Goal: Check status: Check status

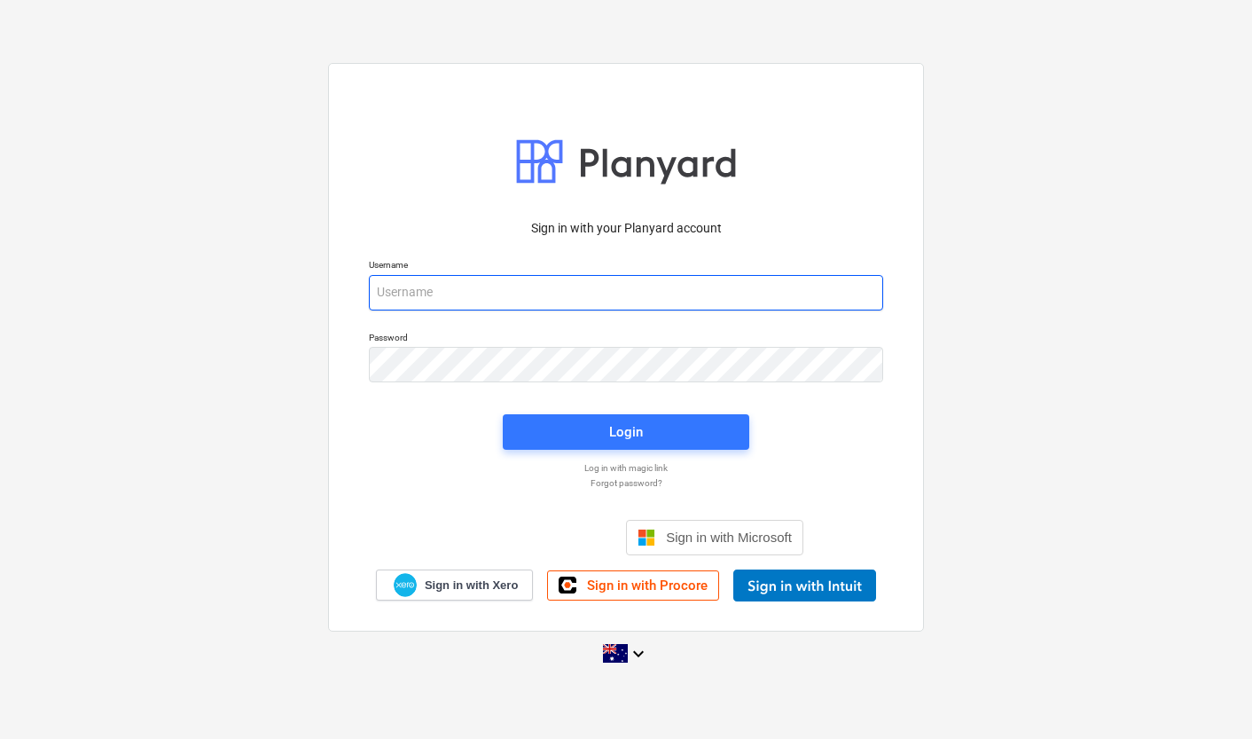
click at [424, 280] on input "email" at bounding box center [626, 292] width 514 height 35
type input "[EMAIL_ADDRESS][DOMAIN_NAME]"
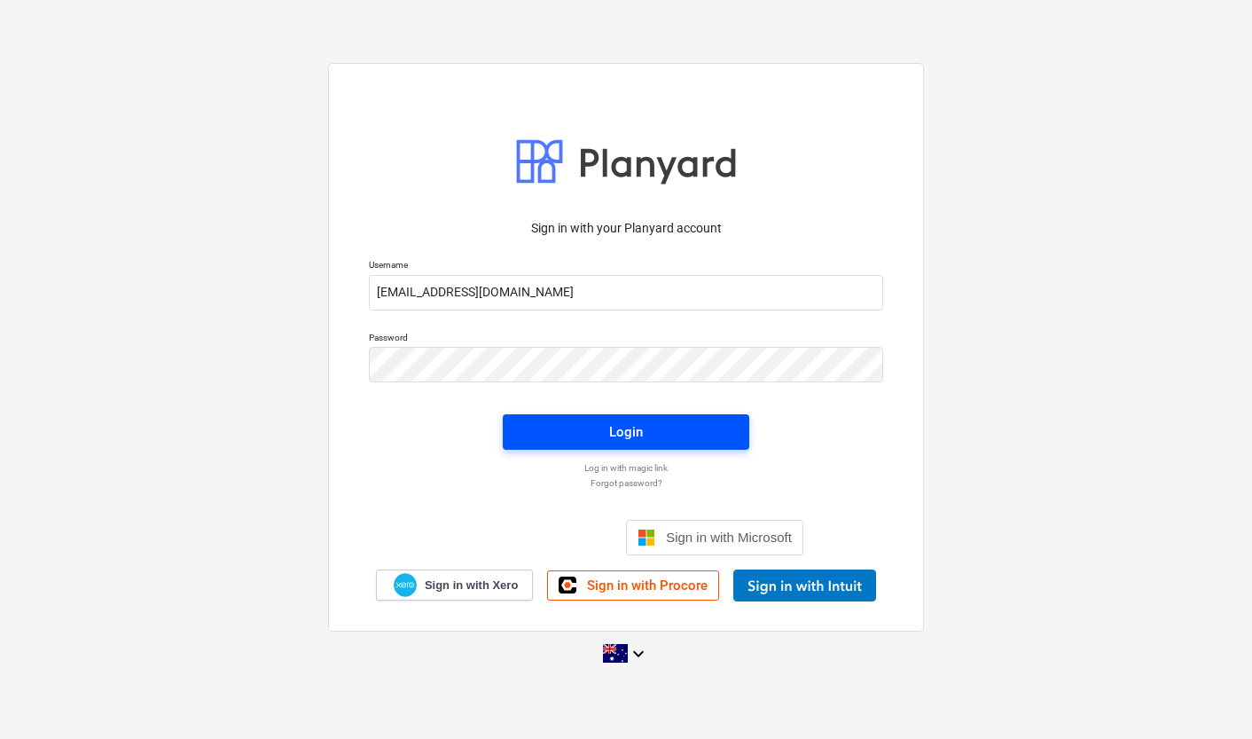
click at [661, 415] on button "Login" at bounding box center [626, 431] width 247 height 35
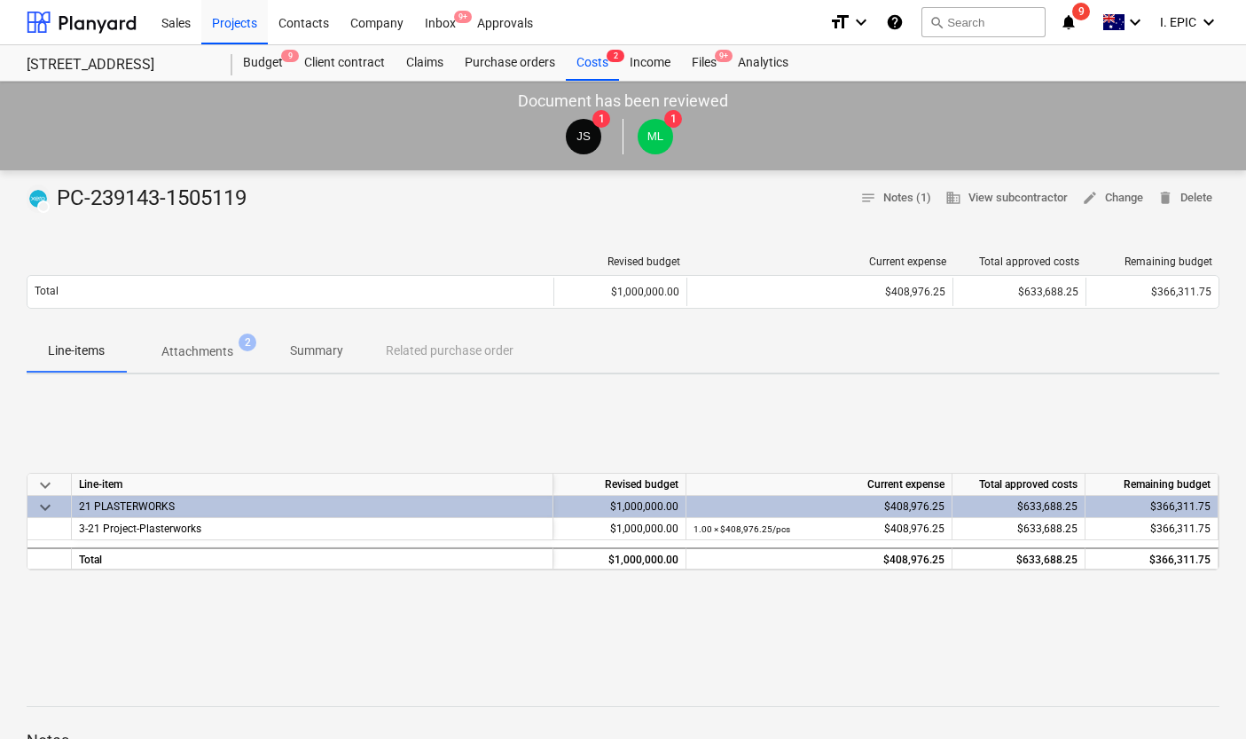
click at [363, 427] on div "keyboard_arrow_down Line-item Revised budget Current expense Total approved cos…" at bounding box center [623, 521] width 1193 height 266
click at [336, 426] on div "keyboard_arrow_down Line-item Revised budget Current expense Total approved cos…" at bounding box center [623, 521] width 1193 height 266
click at [356, 434] on div "keyboard_arrow_down Line-item Revised budget Current expense Total approved cos…" at bounding box center [623, 521] width 1193 height 266
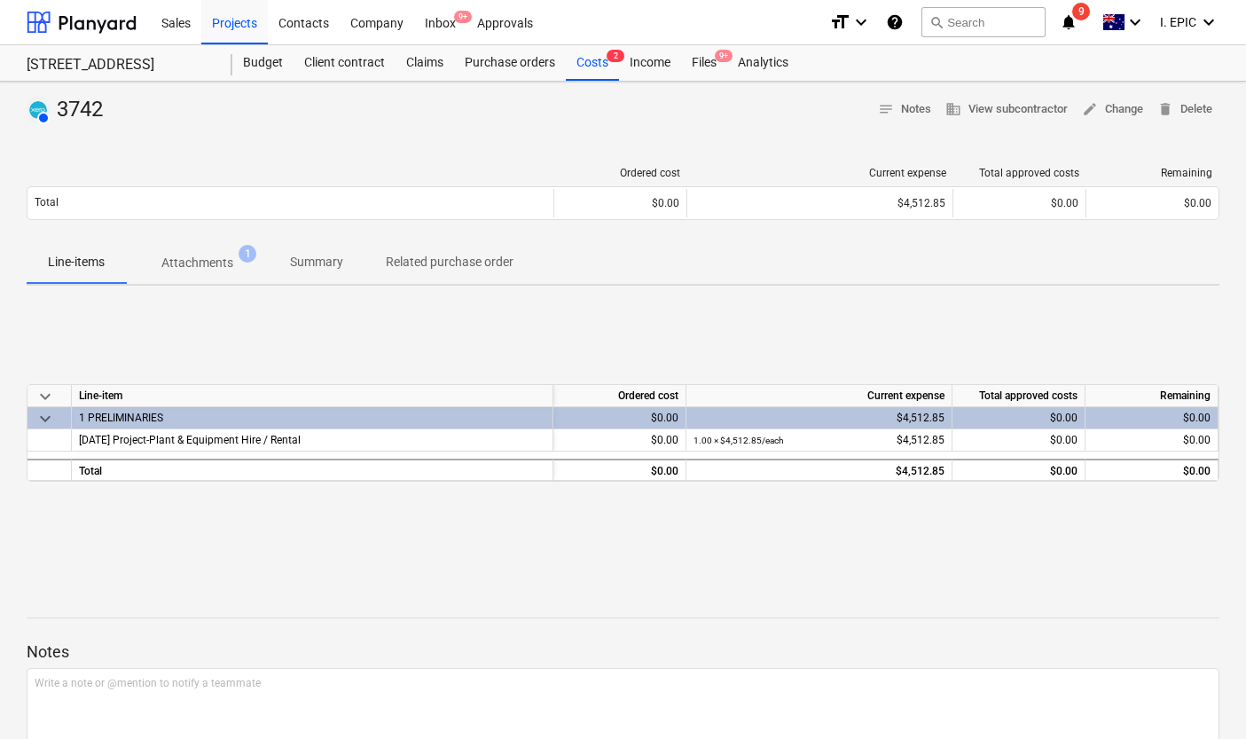
click at [1136, 177] on div "Remaining" at bounding box center [1152, 173] width 119 height 12
